Goal: Task Accomplishment & Management: Use online tool/utility

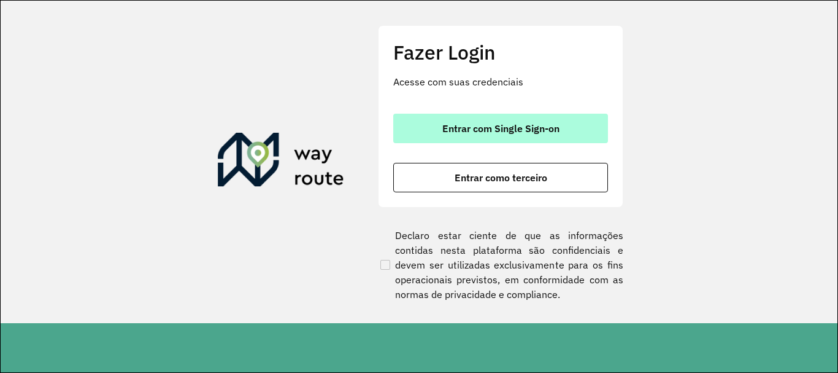
click at [483, 118] on button "Entrar com Single Sign-on" at bounding box center [500, 128] width 215 height 29
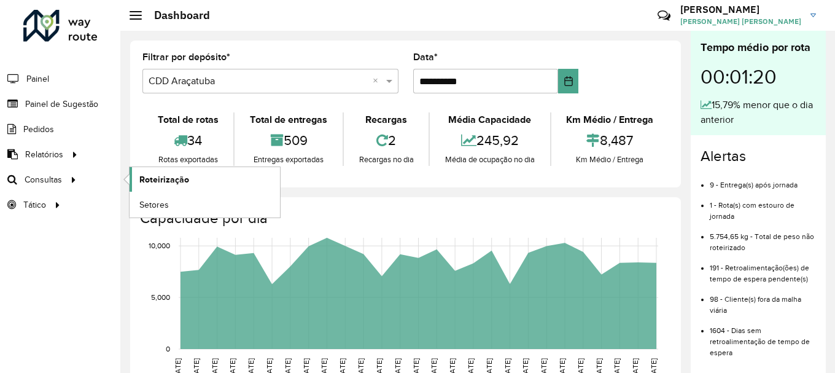
click at [137, 180] on link "Roteirização" at bounding box center [205, 179] width 150 height 25
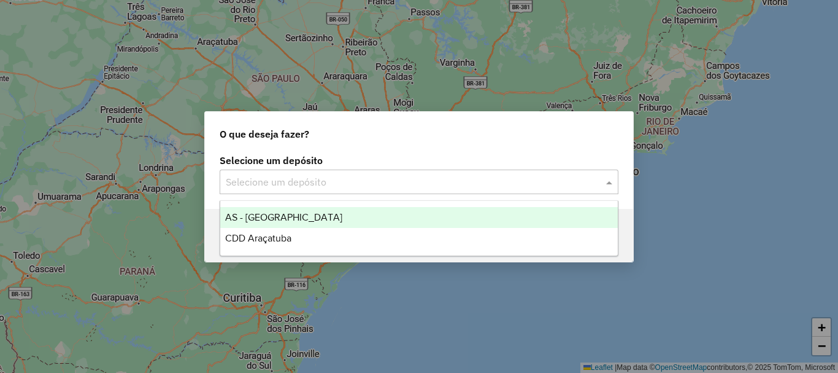
click at [301, 181] on input "text" at bounding box center [407, 182] width 362 height 15
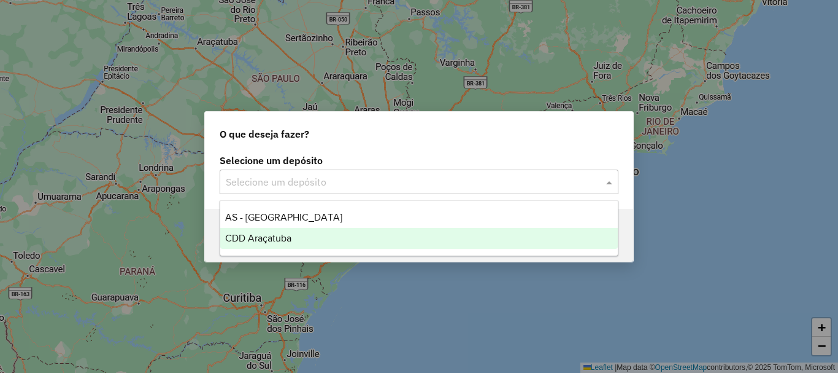
click at [268, 242] on span "CDD Araçatuba" at bounding box center [258, 238] width 66 height 10
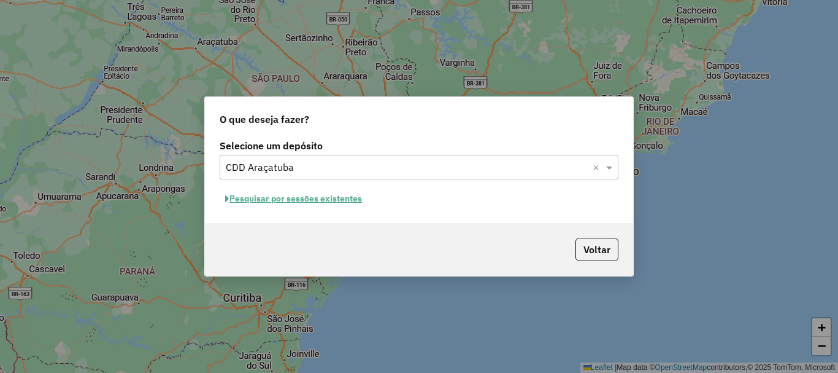
click at [286, 200] on button "Pesquisar por sessões existentes" at bounding box center [294, 198] width 148 height 19
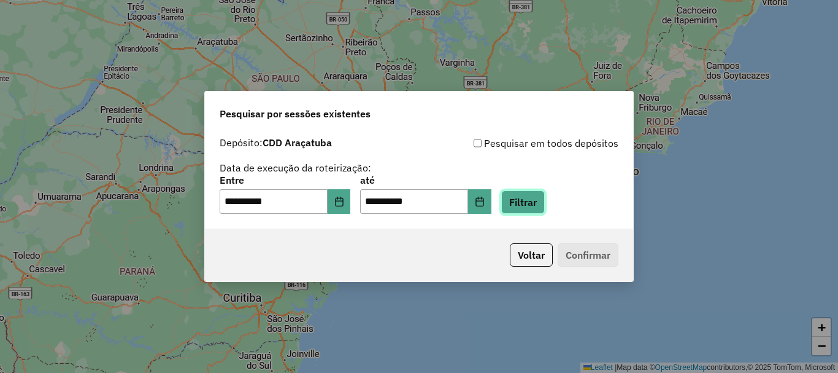
click at [536, 209] on button "Filtrar" at bounding box center [523, 201] width 44 height 23
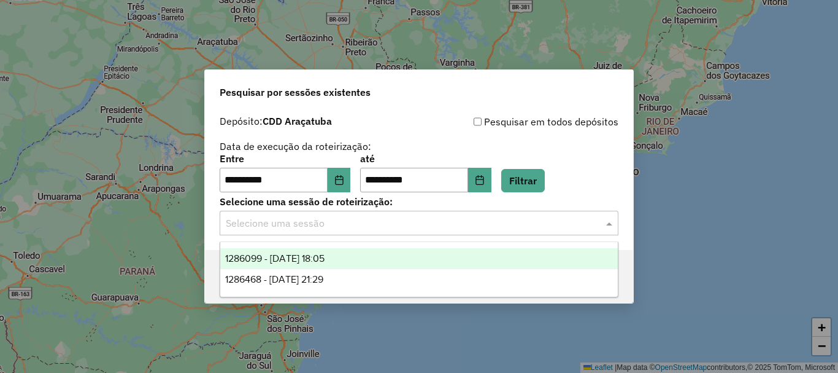
click at [462, 228] on input "text" at bounding box center [407, 223] width 362 height 15
click at [325, 262] on span "1286099 - 01/10/2025 18:05" at bounding box center [274, 258] width 99 height 10
click at [346, 226] on input "text" at bounding box center [407, 223] width 362 height 15
click at [339, 263] on div "1286099 - 01/10/2025 18:05" at bounding box center [419, 258] width 398 height 21
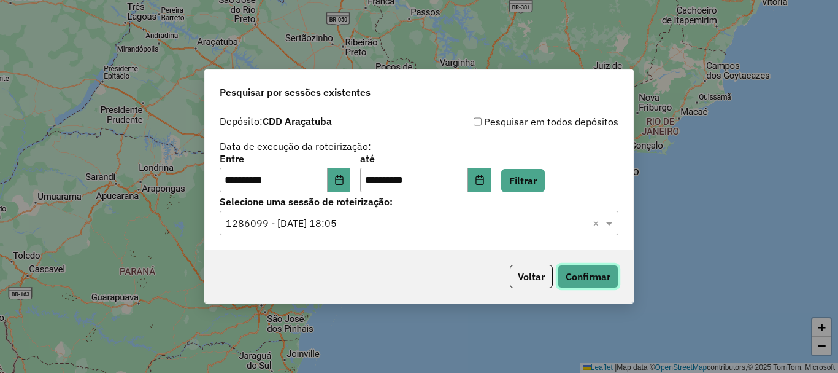
click at [590, 277] on button "Confirmar" at bounding box center [588, 276] width 61 height 23
